Goal: Task Accomplishment & Management: Manage account settings

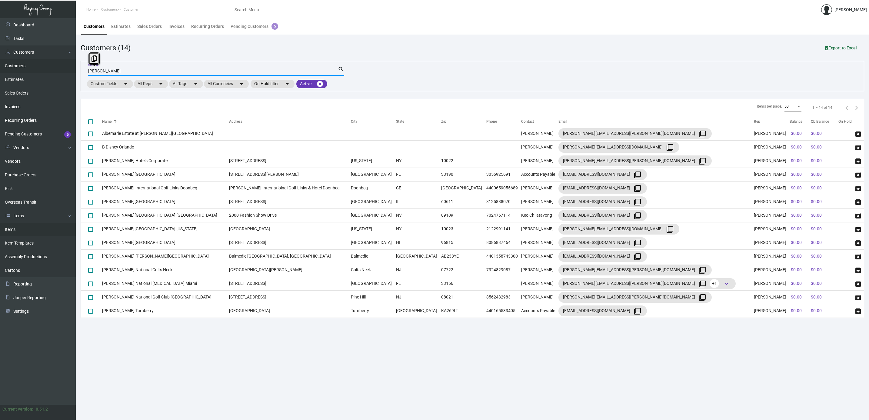
click at [22, 228] on link "Items" at bounding box center [38, 230] width 76 height 14
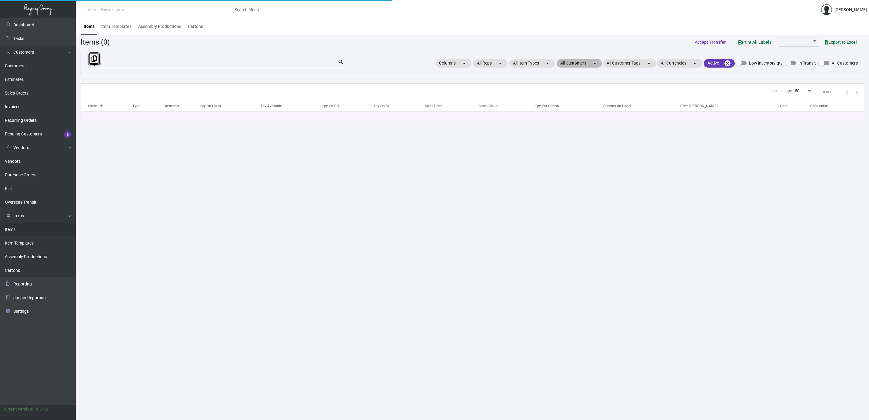
click at [565, 61] on mat-chip "All Customers arrow_drop_down" at bounding box center [578, 63] width 45 height 8
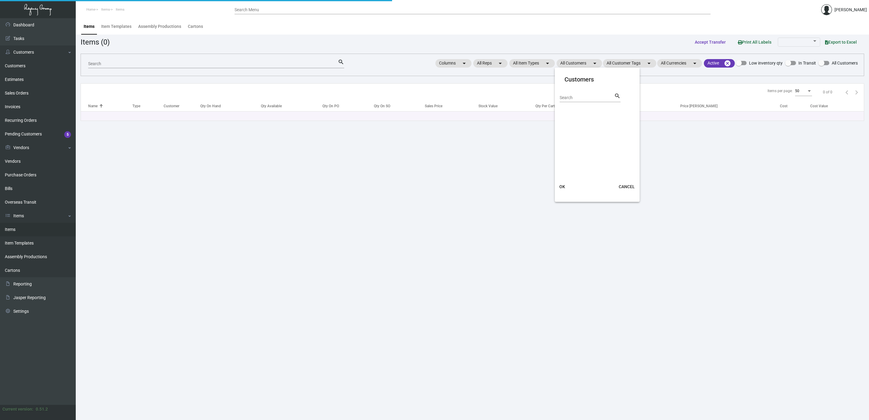
click at [571, 94] on div "Search" at bounding box center [586, 97] width 55 height 9
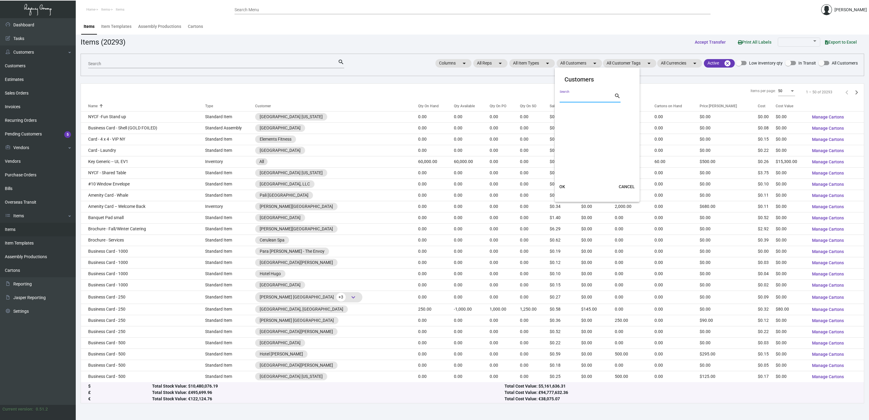
click at [571, 98] on input "Search" at bounding box center [586, 97] width 55 height 5
paste input "Charmant"
type input "Charmant"
click at [583, 110] on span "[GEOGRAPHIC_DATA]" at bounding box center [587, 110] width 41 height 7
click at [562, 113] on input "[GEOGRAPHIC_DATA]" at bounding box center [562, 113] width 0 height 0
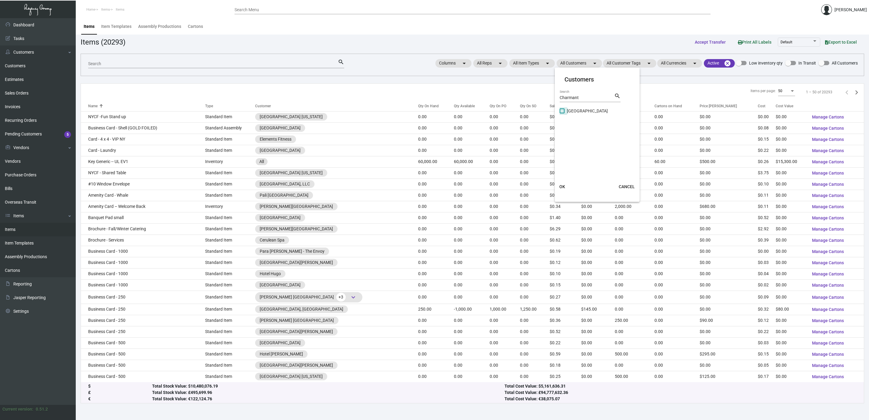
checkbox input "true"
click at [559, 189] on button "OK" at bounding box center [561, 186] width 19 height 11
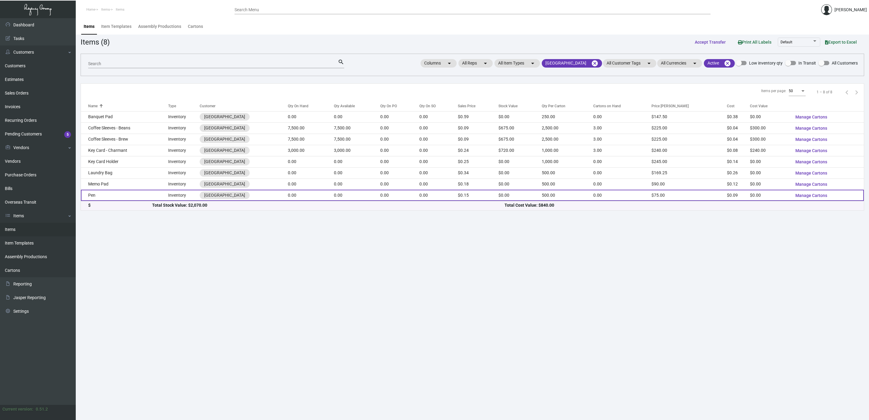
click at [138, 197] on td "Pen" at bounding box center [124, 195] width 87 height 11
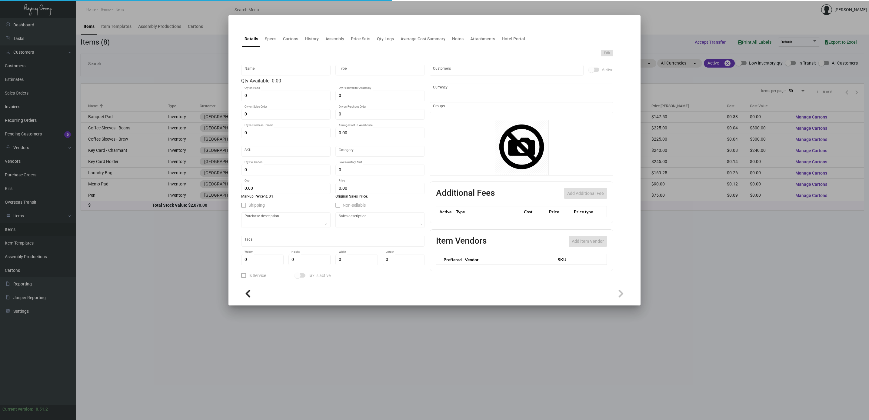
type input "Pen"
type input "Inventory"
type input "$ 0.09"
type input "923"
type input "Standard"
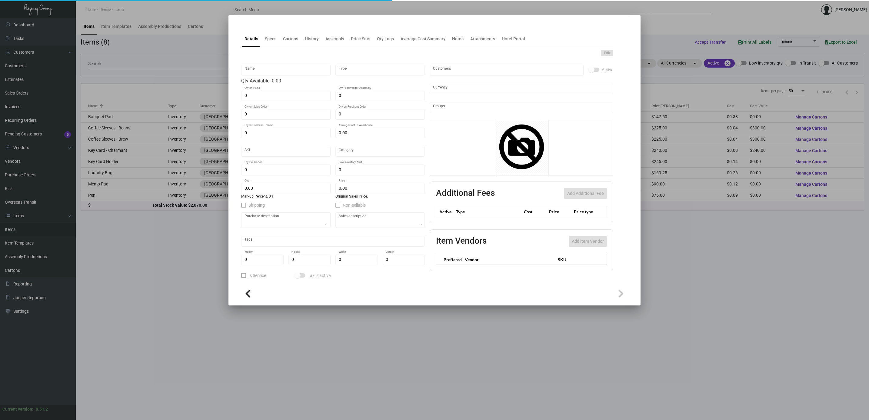
type input "500"
type input "1,000"
type input "$ 0.09"
type input "$ 0.15"
type textarea "Pen: Standard plastic pen; 1 color, 1 location; **packed per 500"
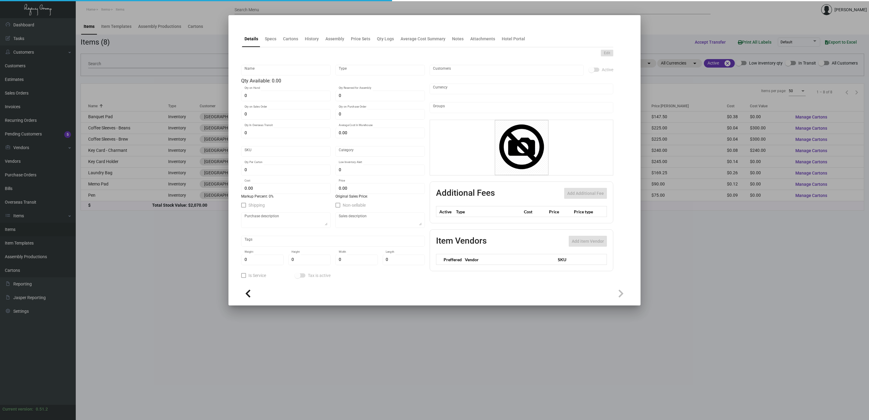
type textarea "Pen: Standard plastic pen 1 color, 1 location"
checkbox input "true"
type input "United States Dollar $"
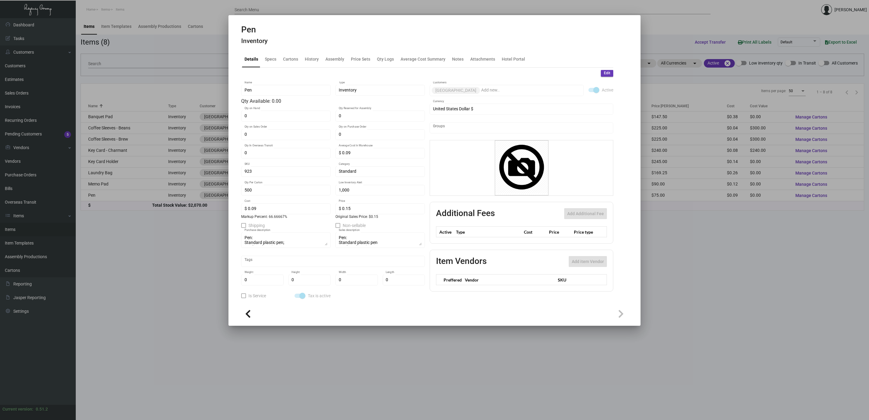
click at [315, 40] on div "Pen Inventory" at bounding box center [434, 36] width 386 height 23
click at [308, 56] on div "History" at bounding box center [312, 59] width 14 height 6
